Goal: Transaction & Acquisition: Purchase product/service

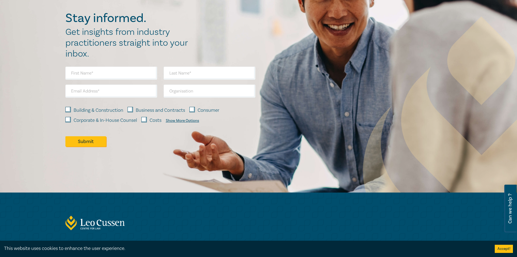
scroll to position [701, 0]
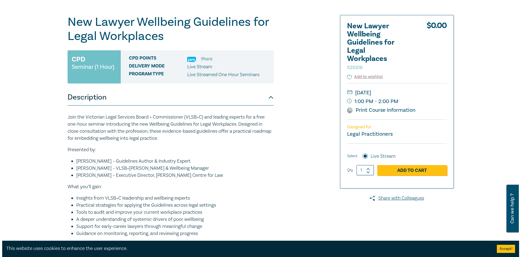
scroll to position [47, 0]
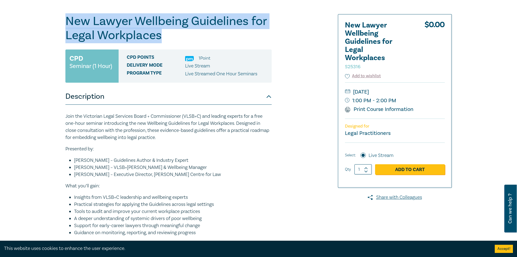
drag, startPoint x: 159, startPoint y: 37, endPoint x: 65, endPoint y: 27, distance: 94.7
click at [65, 27] on h1 "New Lawyer Wellbeing Guidelines for Legal Workplaces S25316" at bounding box center [168, 28] width 206 height 28
copy h1 "New Lawyer Wellbeing Guidelines for Legal Workplaces"
click at [397, 168] on link "Add to Cart" at bounding box center [410, 169] width 70 height 10
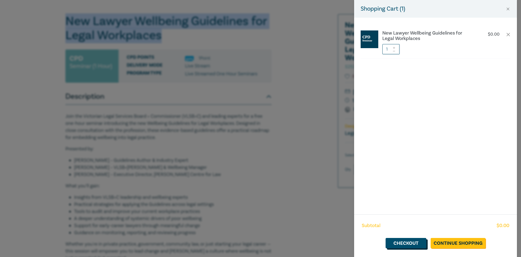
click at [403, 240] on link "Checkout" at bounding box center [406, 243] width 41 height 10
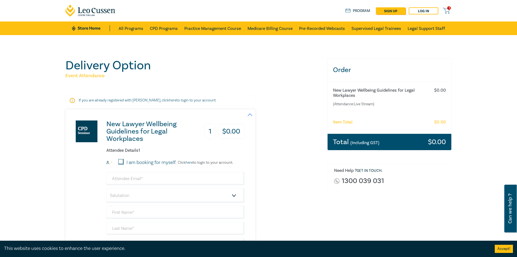
click at [189, 163] on link "here" at bounding box center [189, 162] width 7 height 5
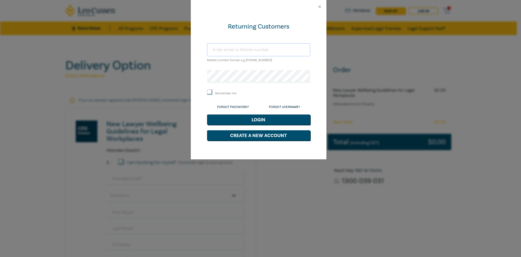
type input "dhh80@yahoo.com.au"
click at [211, 93] on input "Remember me" at bounding box center [209, 91] width 5 height 5
checkbox input "true"
click at [251, 122] on button "Login" at bounding box center [258, 119] width 103 height 10
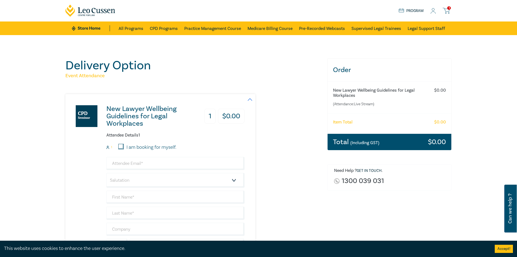
click at [122, 146] on input "I am booking for myself." at bounding box center [120, 146] width 5 height 5
checkbox input "true"
type input "dhh80@yahoo.com.au"
type input "Duminda"
type input "Horanagama"
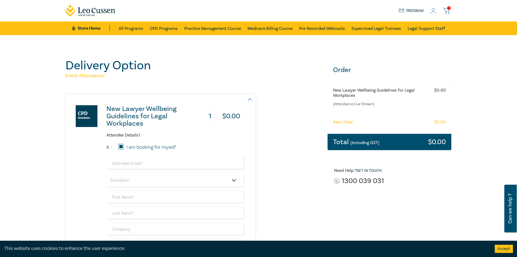
type input "431931011"
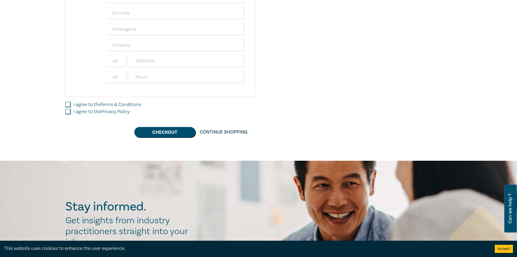
scroll to position [185, 0]
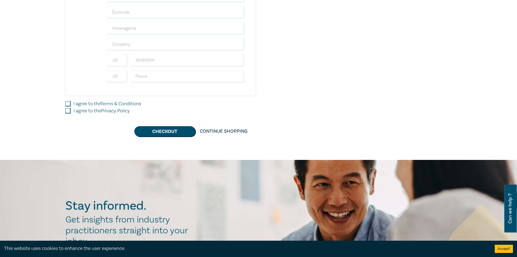
click at [67, 103] on input "I agree to the Terms & Conditions" at bounding box center [67, 103] width 5 height 5
checkbox input "true"
click at [67, 112] on input "I agree to the Privacy Policy" at bounding box center [67, 110] width 5 height 5
checkbox input "true"
click at [164, 133] on button "Checkout" at bounding box center [164, 131] width 61 height 10
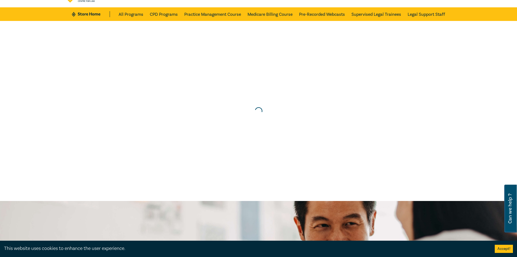
scroll to position [0, 0]
